Goal: Task Accomplishment & Management: Manage account settings

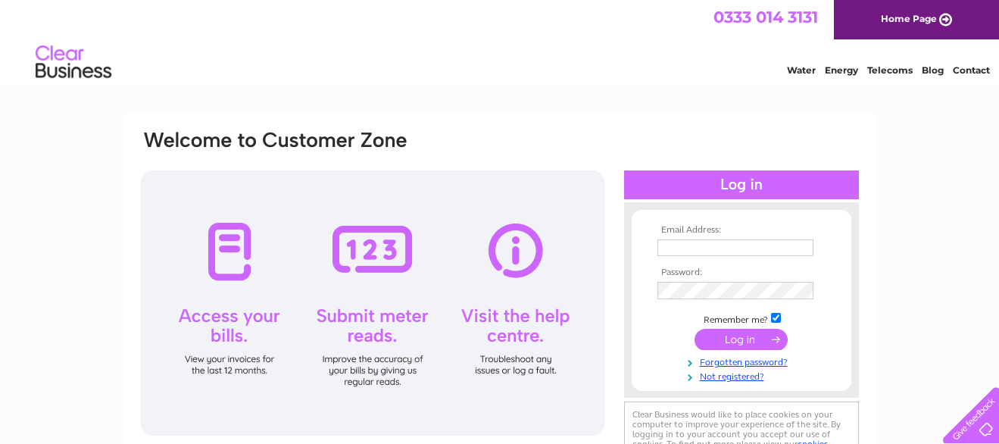
click at [678, 248] on input "text" at bounding box center [735, 247] width 156 height 17
click at [755, 250] on input "[PERSON_NAME][EMAIL_ADDRESS][DOMAIN_NAME]" at bounding box center [736, 248] width 158 height 18
type input "[PERSON_NAME][EMAIL_ADDRESS][DOMAIN_NAME]"
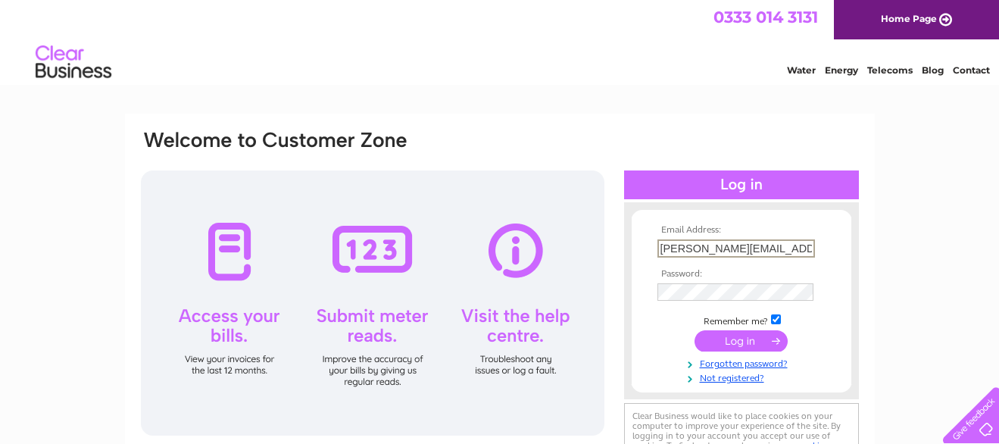
click at [745, 339] on input "submit" at bounding box center [741, 340] width 93 height 21
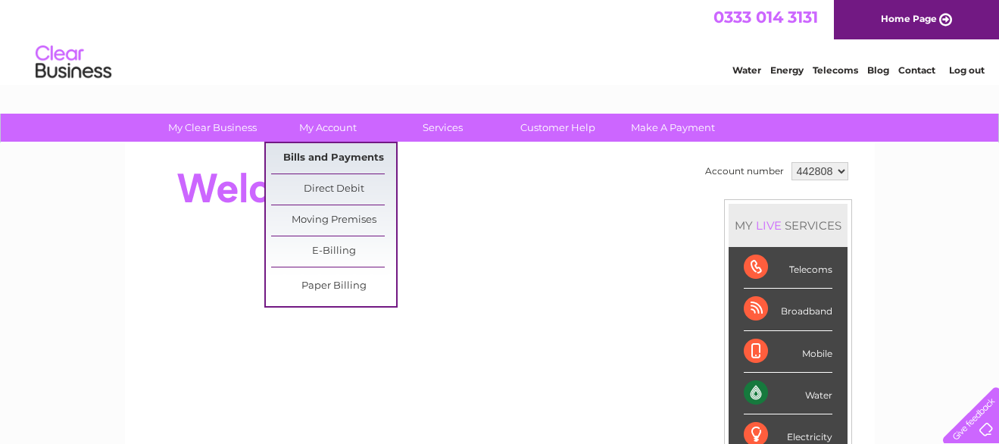
click at [323, 160] on link "Bills and Payments" at bounding box center [333, 158] width 125 height 30
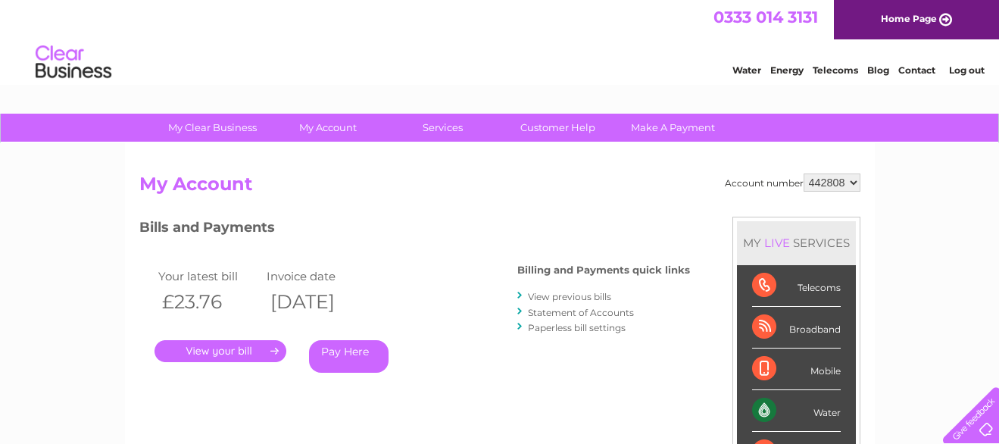
click at [214, 349] on link "." at bounding box center [221, 351] width 132 height 22
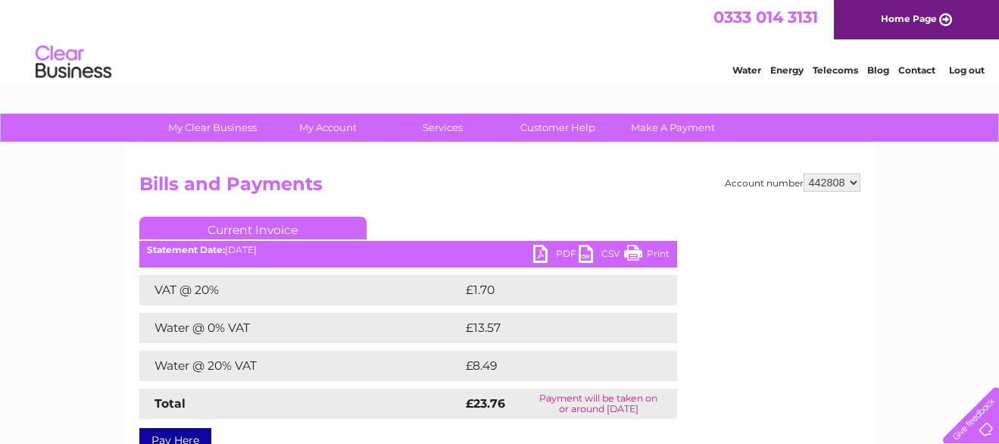
click at [639, 255] on link "Print" at bounding box center [646, 256] width 45 height 22
